Goal: Task Accomplishment & Management: Use online tool/utility

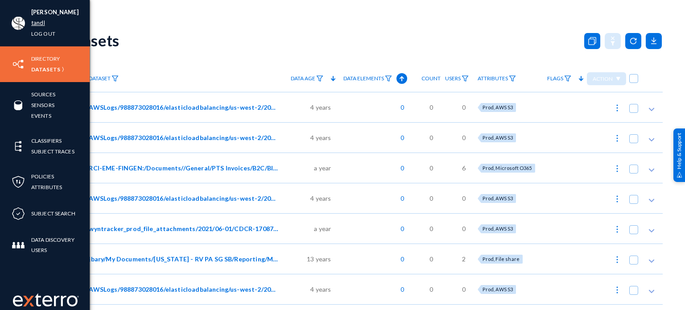
click at [37, 19] on link "tandl" at bounding box center [38, 23] width 14 height 10
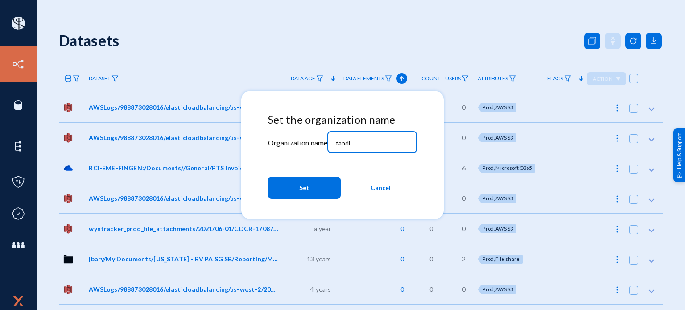
click at [398, 145] on input "tandl" at bounding box center [374, 143] width 77 height 8
type input "bhm"
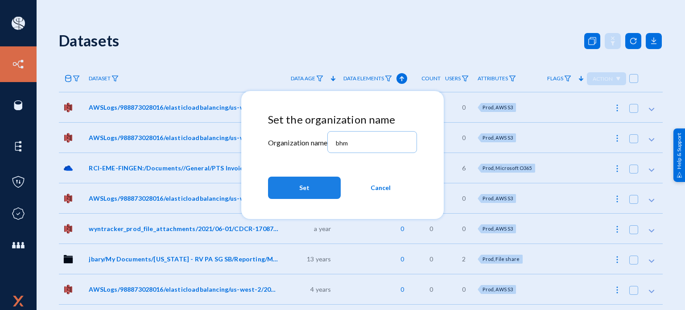
click at [331, 189] on button "Set" at bounding box center [304, 188] width 73 height 22
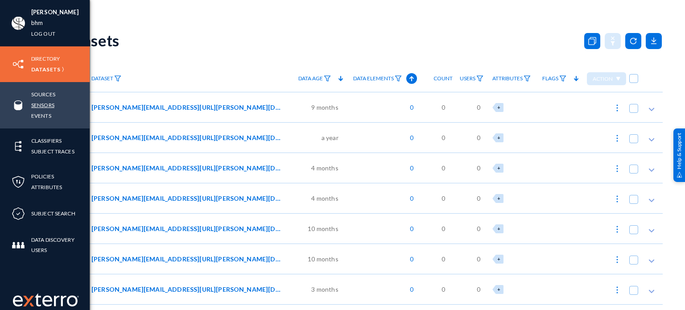
click at [41, 104] on link "Sensors" at bounding box center [42, 105] width 23 height 10
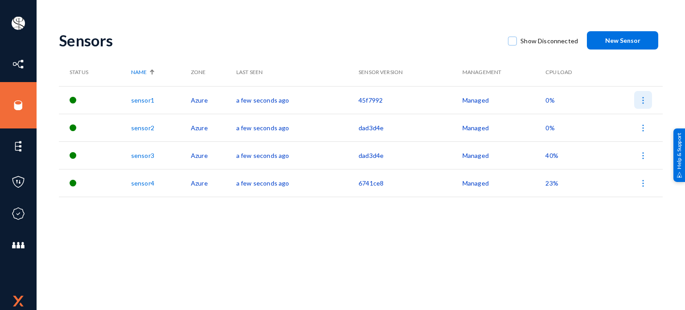
click at [645, 101] on img at bounding box center [643, 100] width 9 height 9
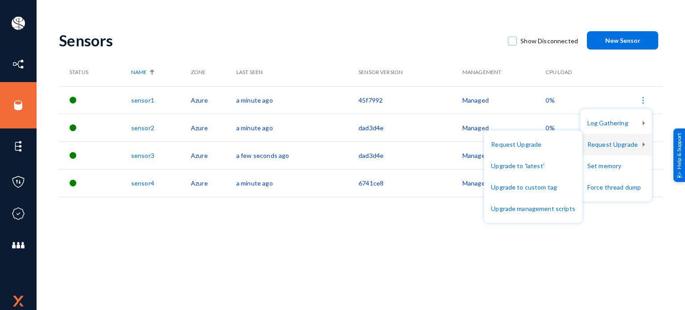
click at [23, 101] on div at bounding box center [342, 155] width 685 height 310
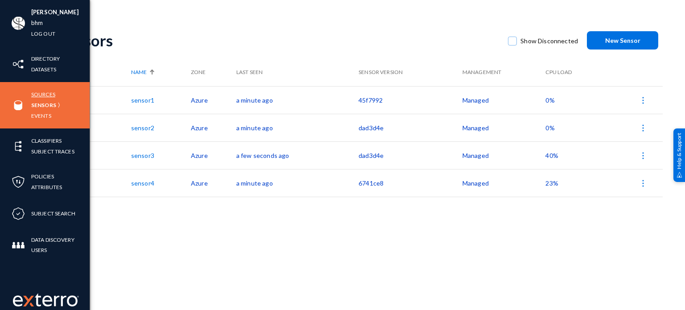
click at [35, 95] on link "Sources" at bounding box center [43, 94] width 24 height 10
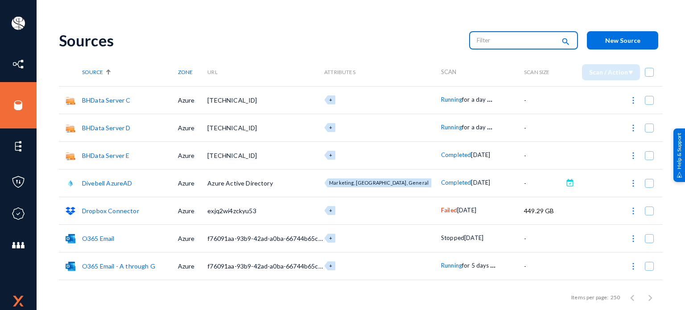
click at [498, 38] on input "text" at bounding box center [516, 39] width 78 height 13
type input "running"
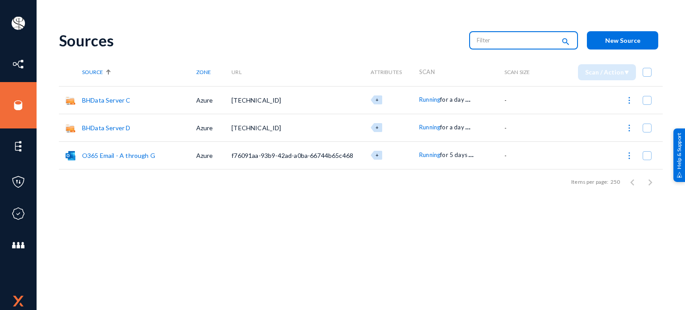
click at [126, 155] on link "O365 Email - A through G" at bounding box center [118, 156] width 73 height 8
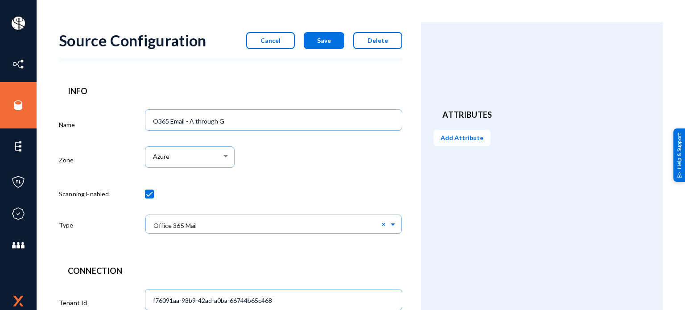
click at [282, 43] on button "Cancel" at bounding box center [270, 40] width 49 height 17
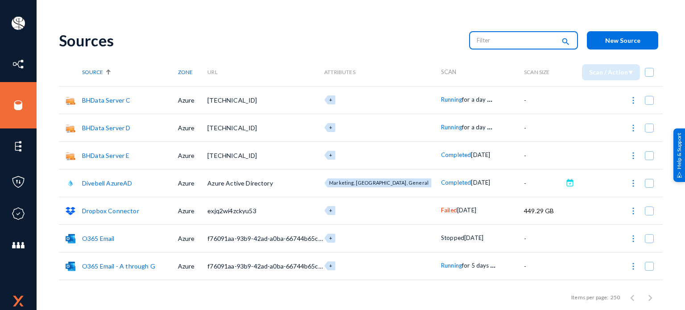
click at [492, 46] on input "text" at bounding box center [516, 39] width 78 height 13
type input "failed"
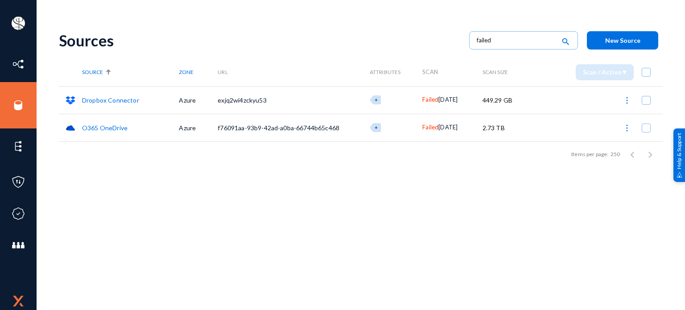
click at [99, 98] on link "Dropbox Connector" at bounding box center [110, 100] width 57 height 8
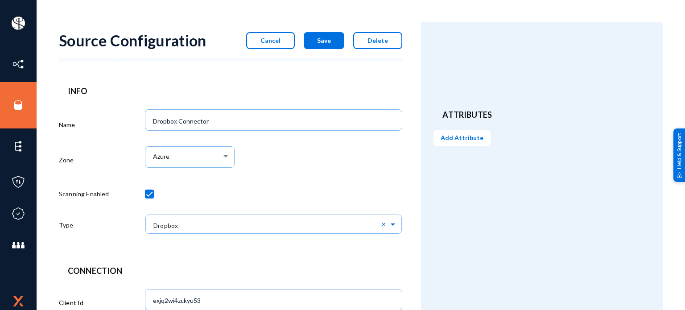
click at [206, 189] on div at bounding box center [274, 195] width 258 height 31
click at [271, 38] on span "Cancel" at bounding box center [270, 41] width 20 height 8
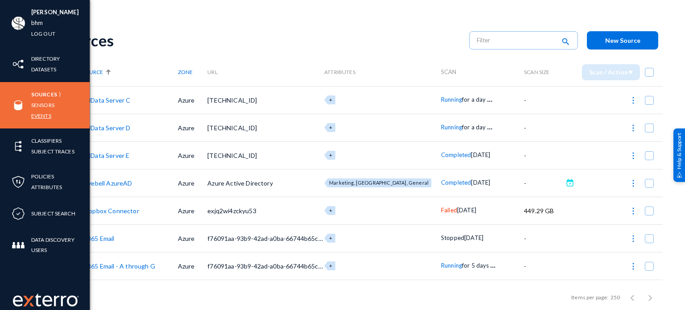
click at [46, 115] on link "Events" at bounding box center [41, 116] width 20 height 10
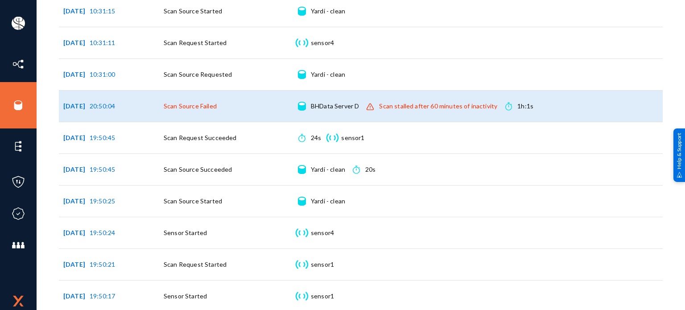
scroll to position [648, 0]
click at [206, 105] on span "Scan Source Failed" at bounding box center [190, 107] width 53 height 8
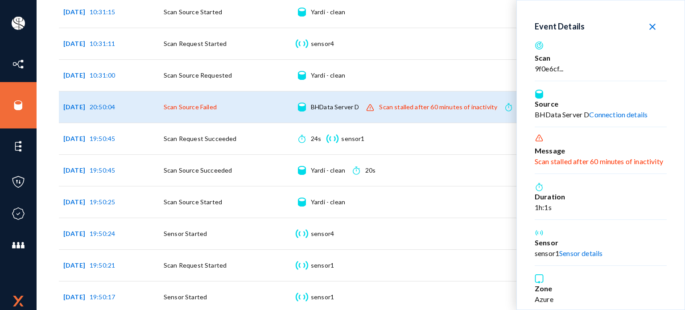
click at [619, 164] on div "Scan stalled after 60 minutes of inactivity" at bounding box center [601, 161] width 132 height 11
click at [541, 137] on icon at bounding box center [539, 138] width 7 height 7
click at [557, 163] on div "Scan stalled after 60 minutes of inactivity" at bounding box center [601, 161] width 132 height 11
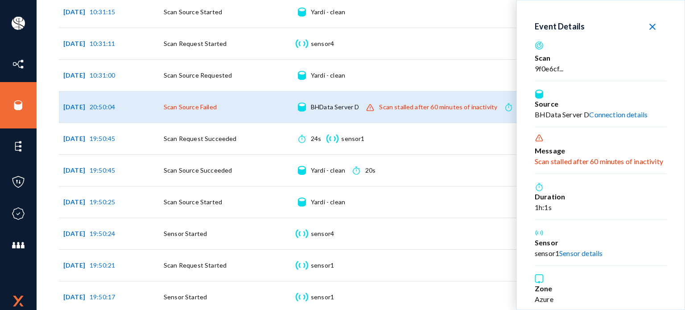
click at [557, 163] on div "Scan stalled after 60 minutes of inactivity" at bounding box center [601, 161] width 132 height 11
drag, startPoint x: 534, startPoint y: 162, endPoint x: 668, endPoint y: 157, distance: 133.9
click at [668, 157] on div "Event Details close Scan 9f0e6cf... Source BHData Server D Connection details .…" at bounding box center [601, 154] width 168 height 309
copy div "Scan stalled after 60 minutes of inactivity"
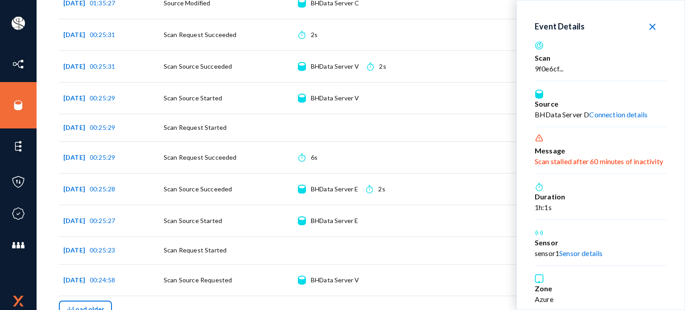
scroll to position [1827, 0]
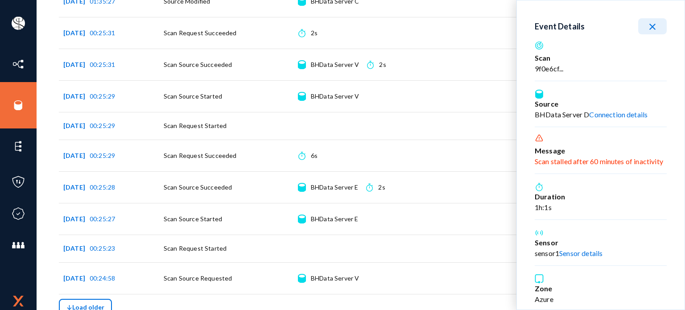
click at [652, 29] on mat-icon "close" at bounding box center [652, 26] width 11 height 11
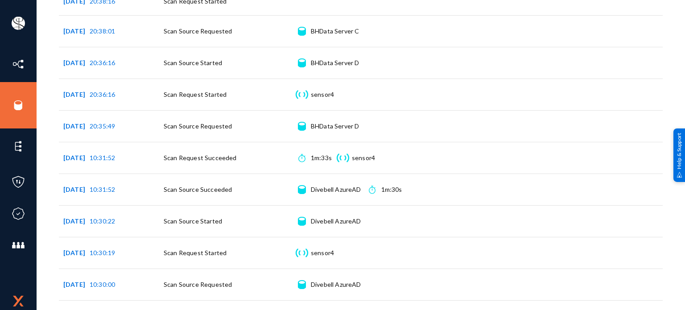
scroll to position [0, 0]
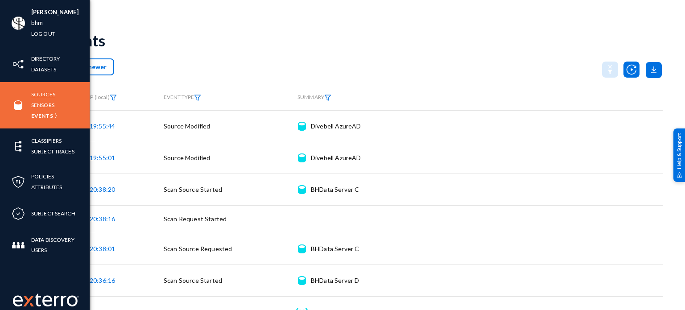
click at [43, 95] on link "Sources" at bounding box center [43, 94] width 24 height 10
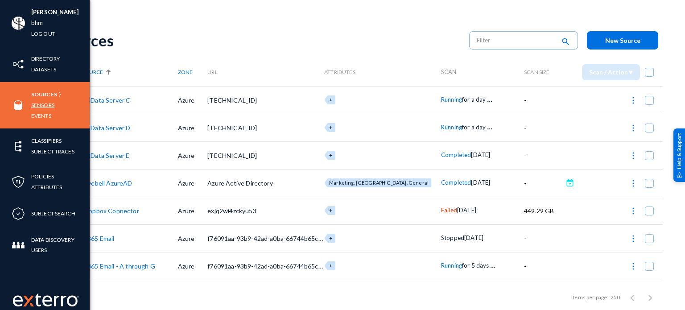
click at [43, 105] on link "Sensors" at bounding box center [42, 105] width 23 height 10
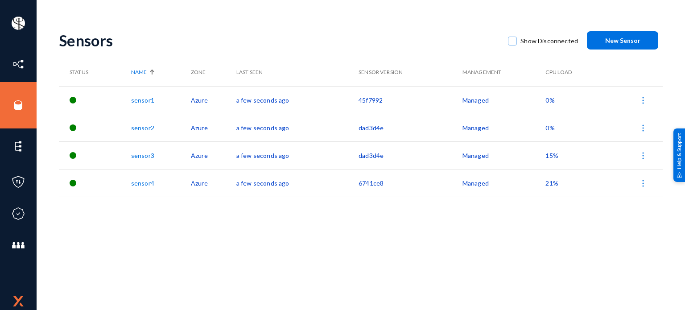
click at [550, 128] on span "0%" at bounding box center [549, 128] width 9 height 8
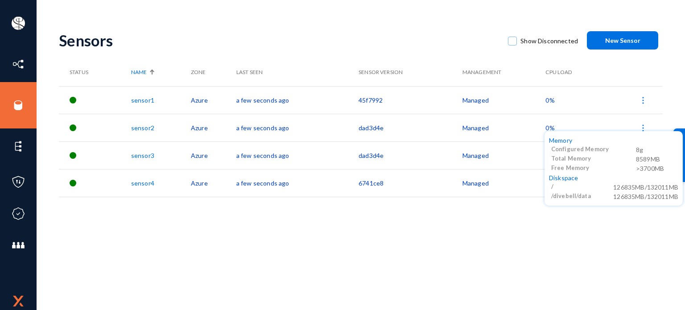
click at [551, 100] on div at bounding box center [342, 155] width 685 height 310
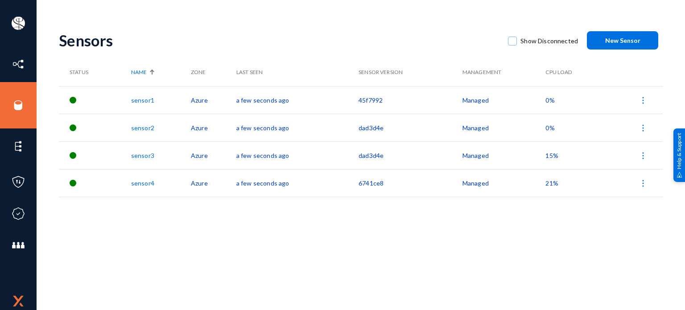
click at [551, 100] on span "0%" at bounding box center [549, 100] width 9 height 8
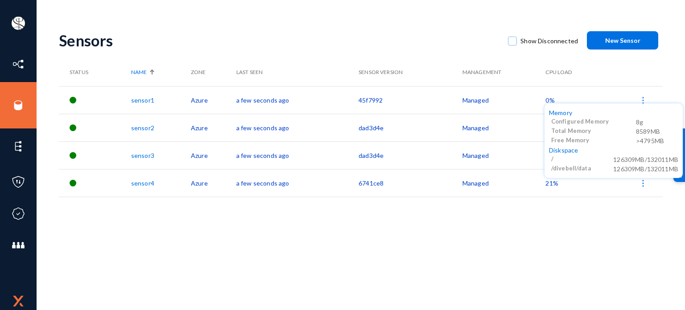
click at [546, 185] on div at bounding box center [342, 155] width 685 height 310
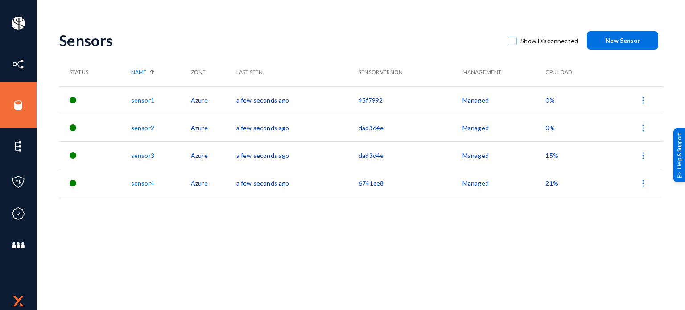
click at [546, 185] on span "21%" at bounding box center [551, 183] width 12 height 8
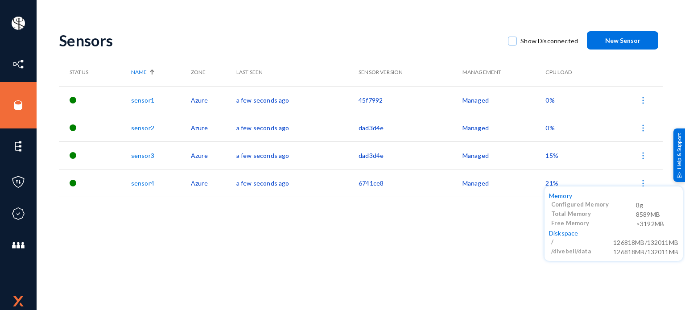
click at [549, 155] on div at bounding box center [342, 155] width 685 height 310
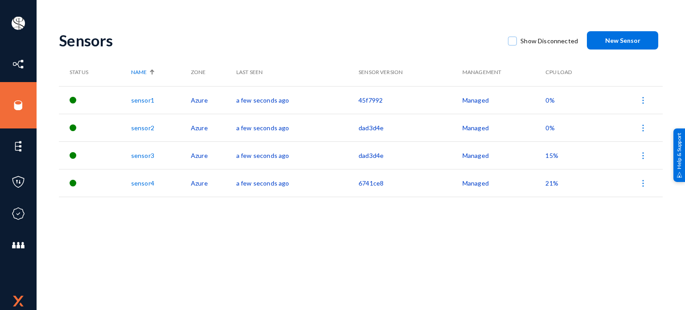
click at [549, 155] on span "15%" at bounding box center [551, 156] width 12 height 8
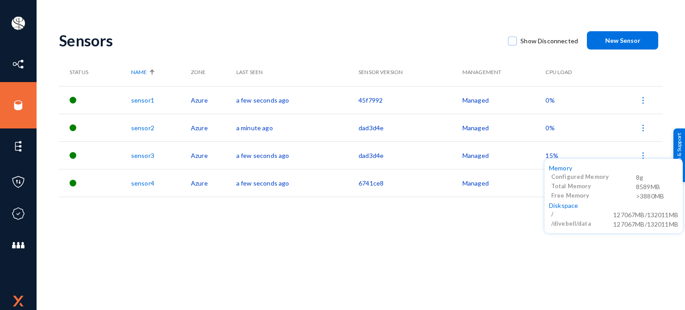
click at [482, 99] on div at bounding box center [342, 155] width 685 height 310
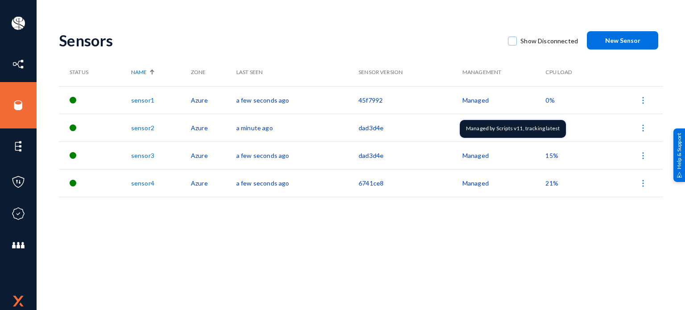
click at [482, 99] on td "Managed" at bounding box center [503, 100] width 83 height 28
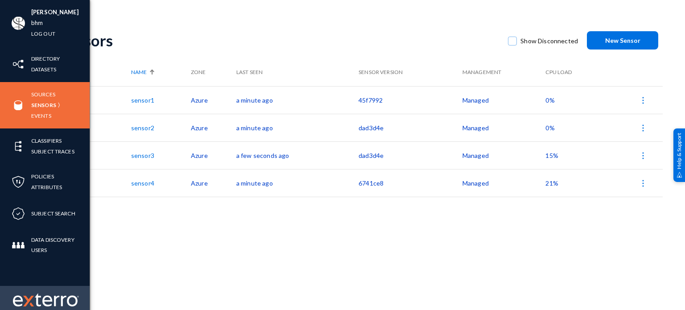
click at [25, 299] on img at bounding box center [28, 301] width 11 height 11
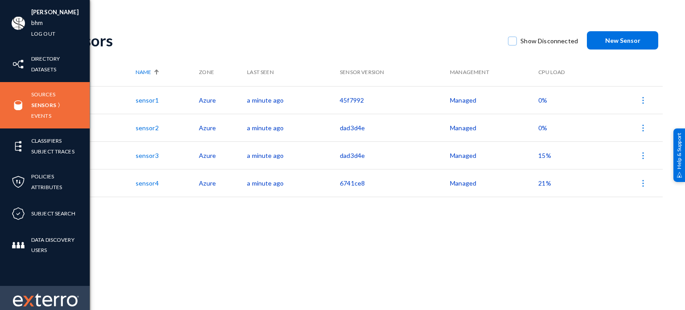
click at [42, 301] on img at bounding box center [46, 299] width 66 height 13
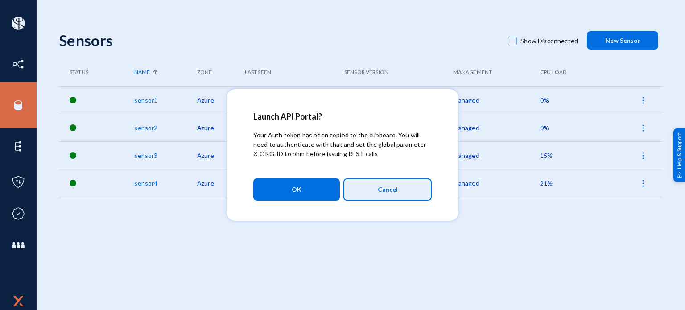
click at [379, 192] on span "Cancel" at bounding box center [388, 189] width 20 height 15
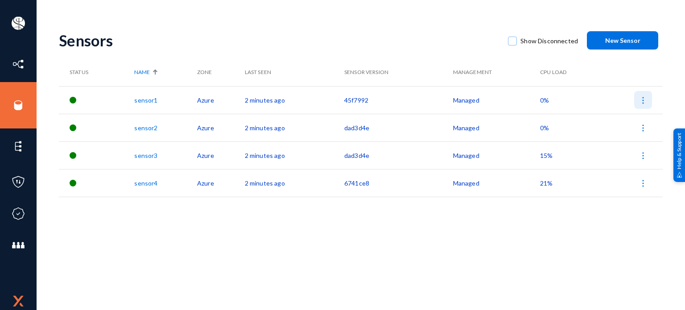
click at [645, 103] on img at bounding box center [643, 100] width 9 height 9
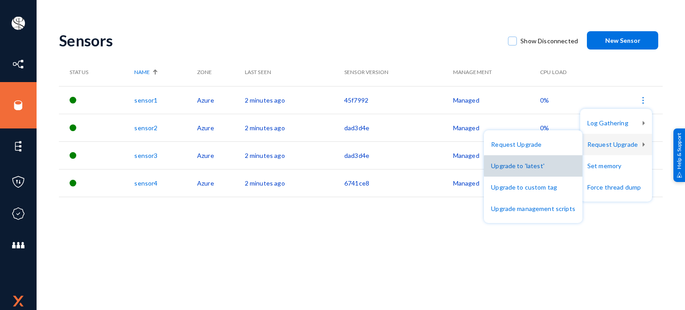
click at [536, 166] on button "Upgrade to 'latest'" at bounding box center [533, 165] width 99 height 21
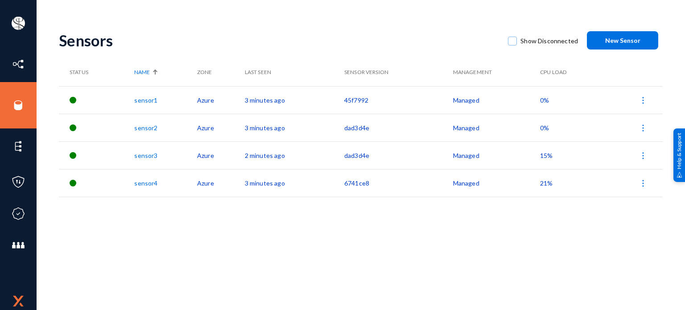
click at [253, 71] on th "Last Seen" at bounding box center [294, 72] width 99 height 28
click at [265, 73] on th "Last Seen" at bounding box center [294, 72] width 99 height 28
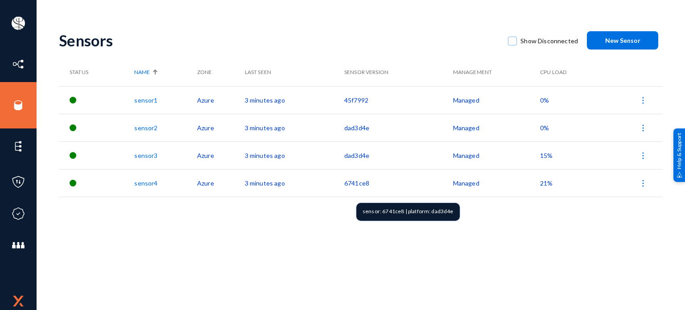
click at [355, 182] on td "6741ce8" at bounding box center [398, 183] width 109 height 28
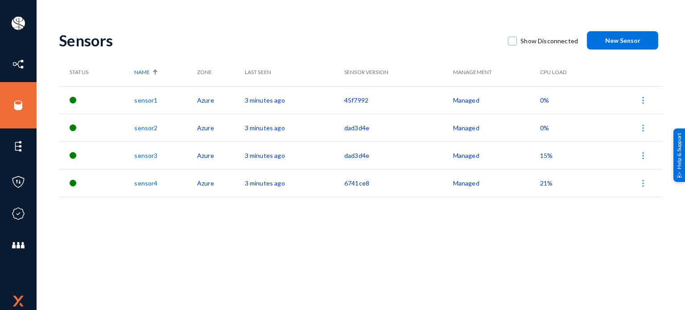
click at [355, 182] on td "6741ce8" at bounding box center [398, 183] width 109 height 28
copy td "6741ce8"
click at [99, 43] on div "Sensors" at bounding box center [279, 40] width 440 height 18
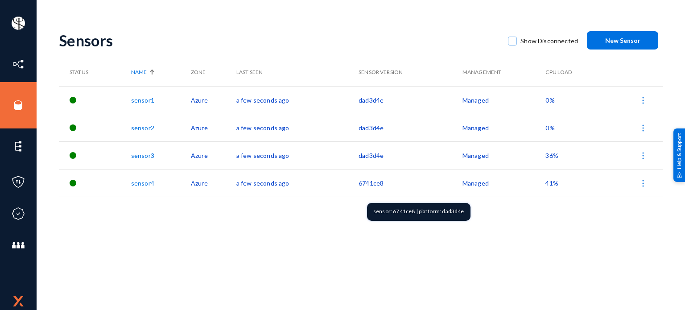
click at [370, 182] on td "6741ce8" at bounding box center [411, 183] width 104 height 28
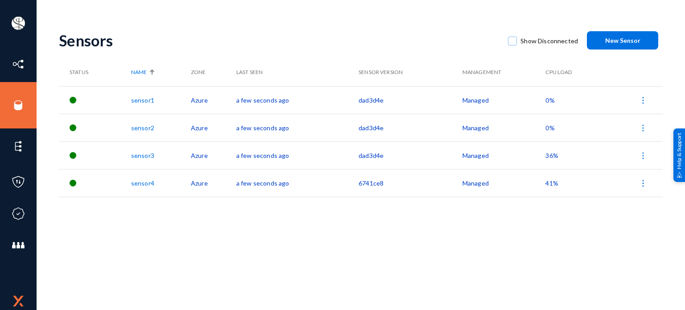
copy td "6741ce8"
